Goal: Task Accomplishment & Management: Complete application form

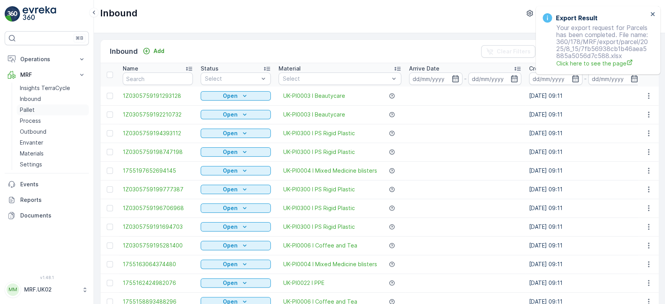
click at [37, 109] on link "Pallet" at bounding box center [53, 109] width 72 height 11
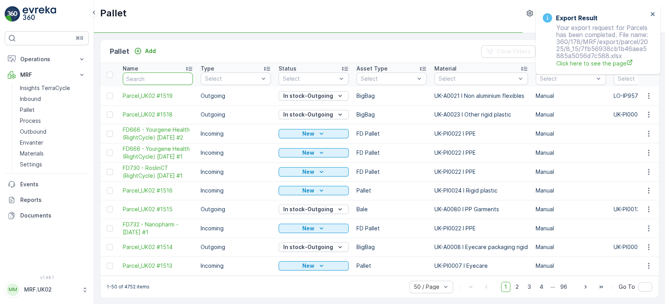
click at [153, 77] on input "text" at bounding box center [158, 78] width 70 height 12
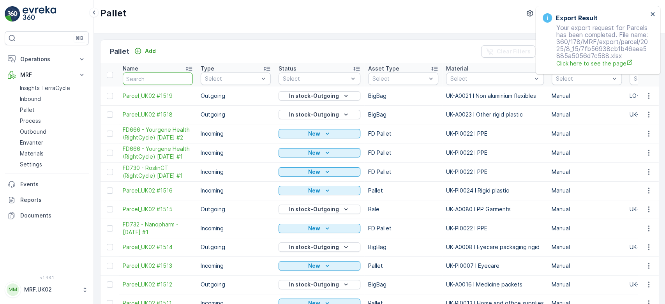
click at [153, 77] on input "text" at bounding box center [158, 78] width 70 height 12
type input "wr"
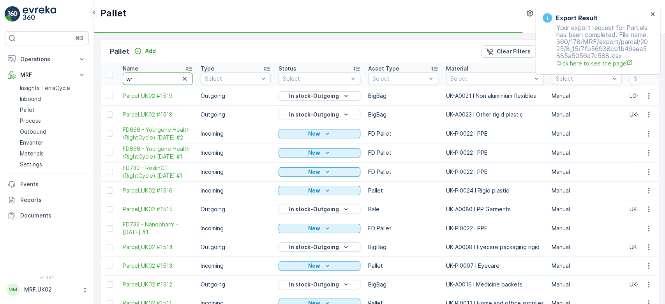
click at [153, 77] on input "wr" at bounding box center [158, 78] width 70 height 12
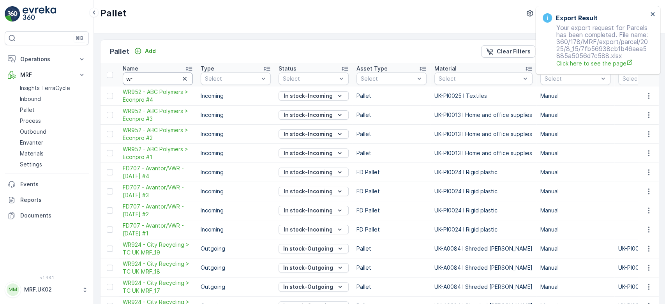
type input "wr"
type input "wr9"
click at [153, 77] on input "wr9" at bounding box center [158, 78] width 70 height 12
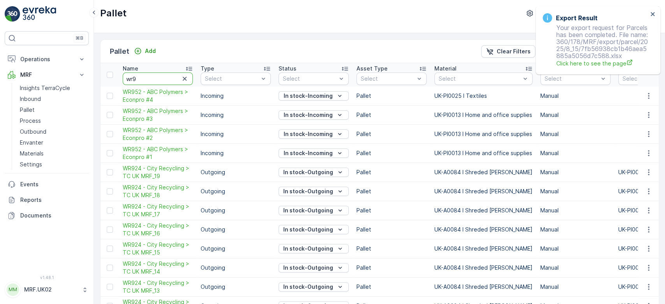
click at [153, 77] on input "wr9" at bounding box center [158, 78] width 70 height 12
type input "wr955"
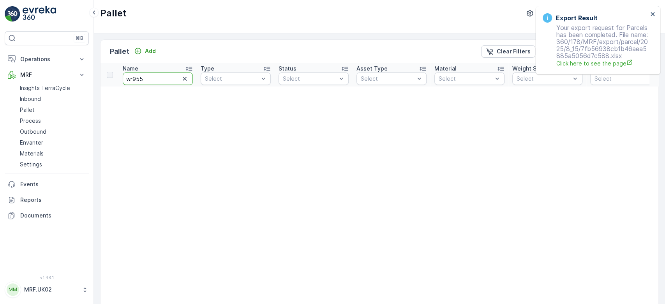
click at [133, 77] on input "wr955" at bounding box center [158, 78] width 70 height 12
type input "955"
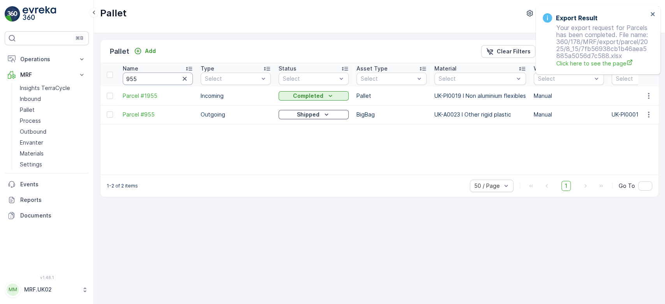
click at [126, 79] on input "955" at bounding box center [158, 78] width 70 height 12
type input "WR955"
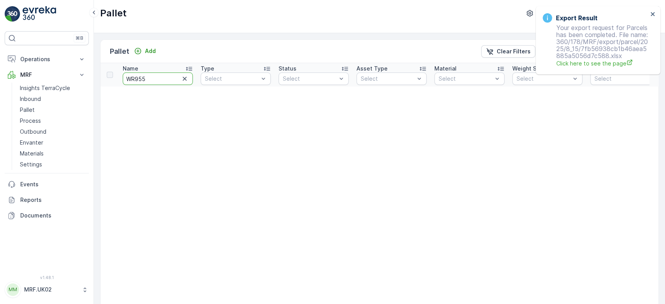
click at [171, 80] on input "WR955" at bounding box center [158, 78] width 70 height 12
type input "WR95"
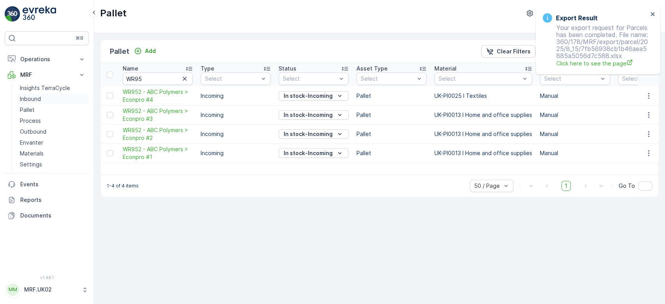
click at [50, 100] on link "Inbound" at bounding box center [53, 98] width 72 height 11
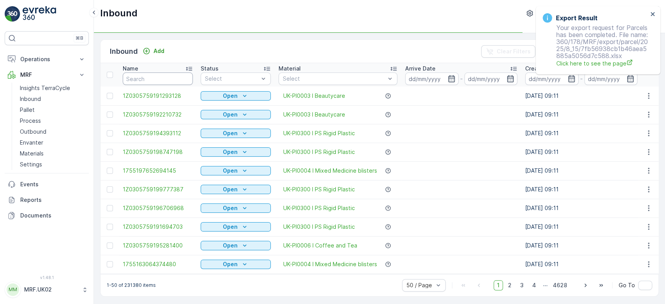
click at [137, 79] on input "text" at bounding box center [158, 78] width 70 height 12
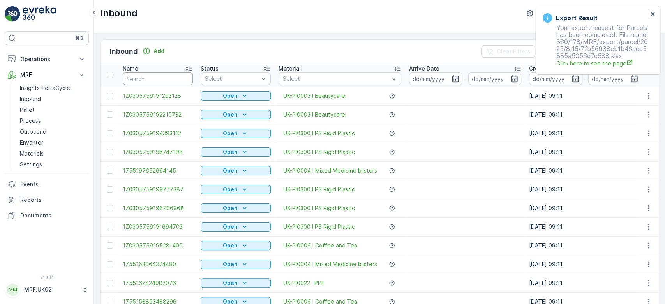
click at [133, 79] on input "text" at bounding box center [158, 78] width 70 height 12
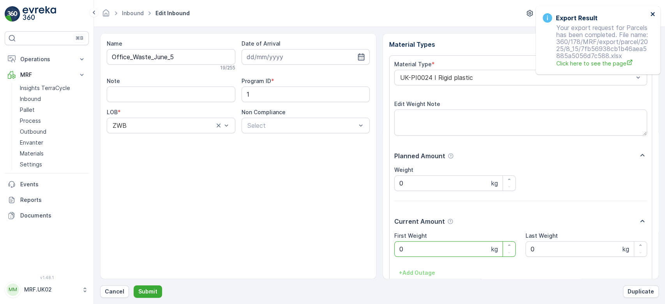
click at [651, 16] on icon "close" at bounding box center [653, 14] width 4 height 4
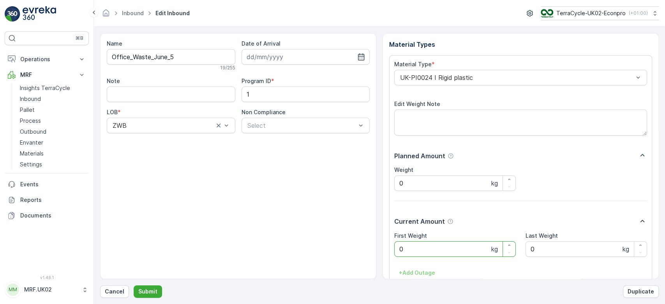
click at [412, 252] on Weight "0" at bounding box center [455, 249] width 122 height 16
click at [134, 285] on button "Submit" at bounding box center [148, 291] width 28 height 12
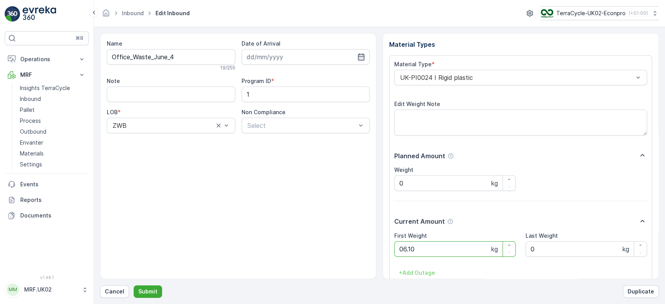
click at [134, 285] on button "Submit" at bounding box center [148, 291] width 28 height 12
